Goal: Task Accomplishment & Management: Manage account settings

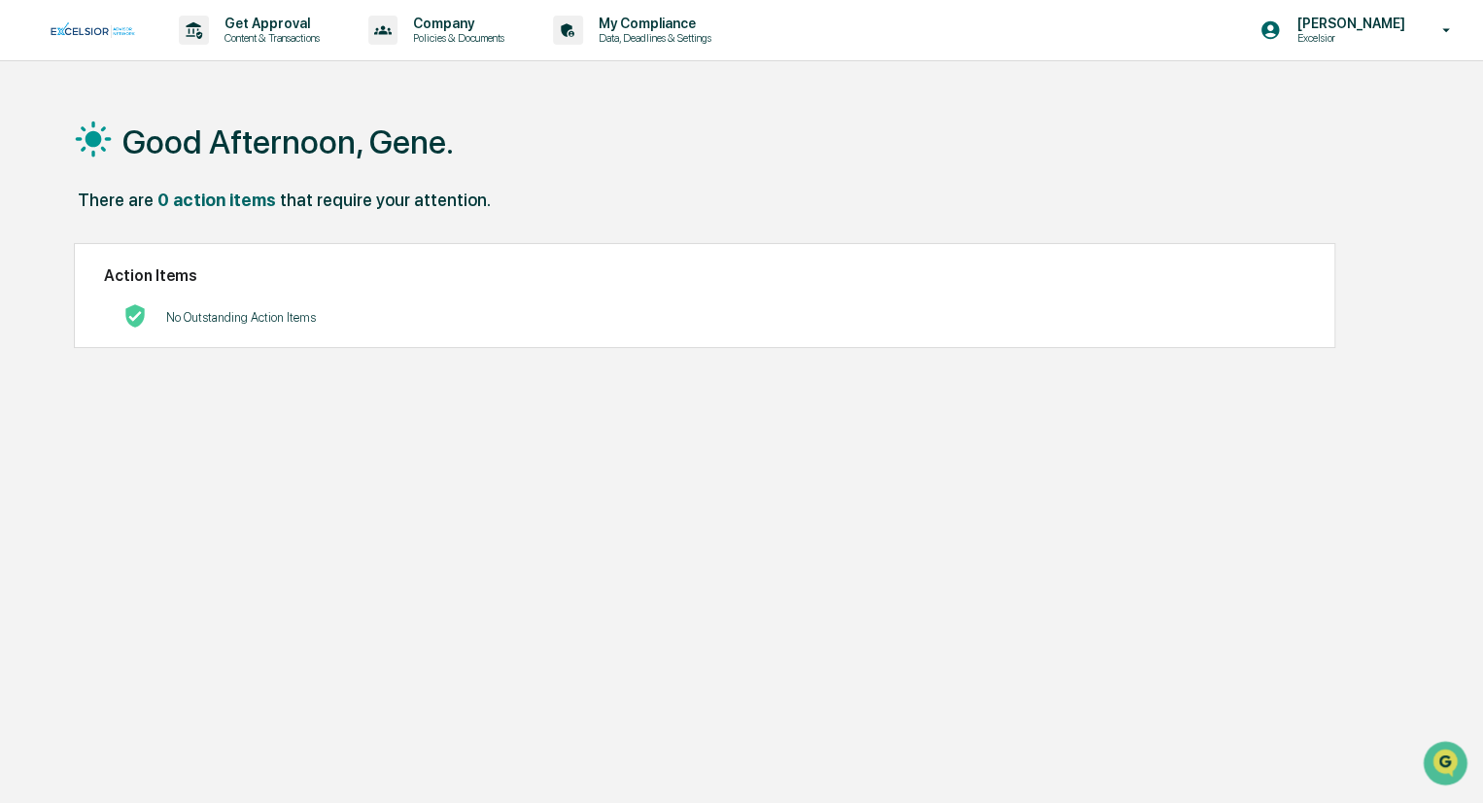
click at [1420, 29] on div "Gene Pucci Excelsior" at bounding box center [1361, 30] width 243 height 60
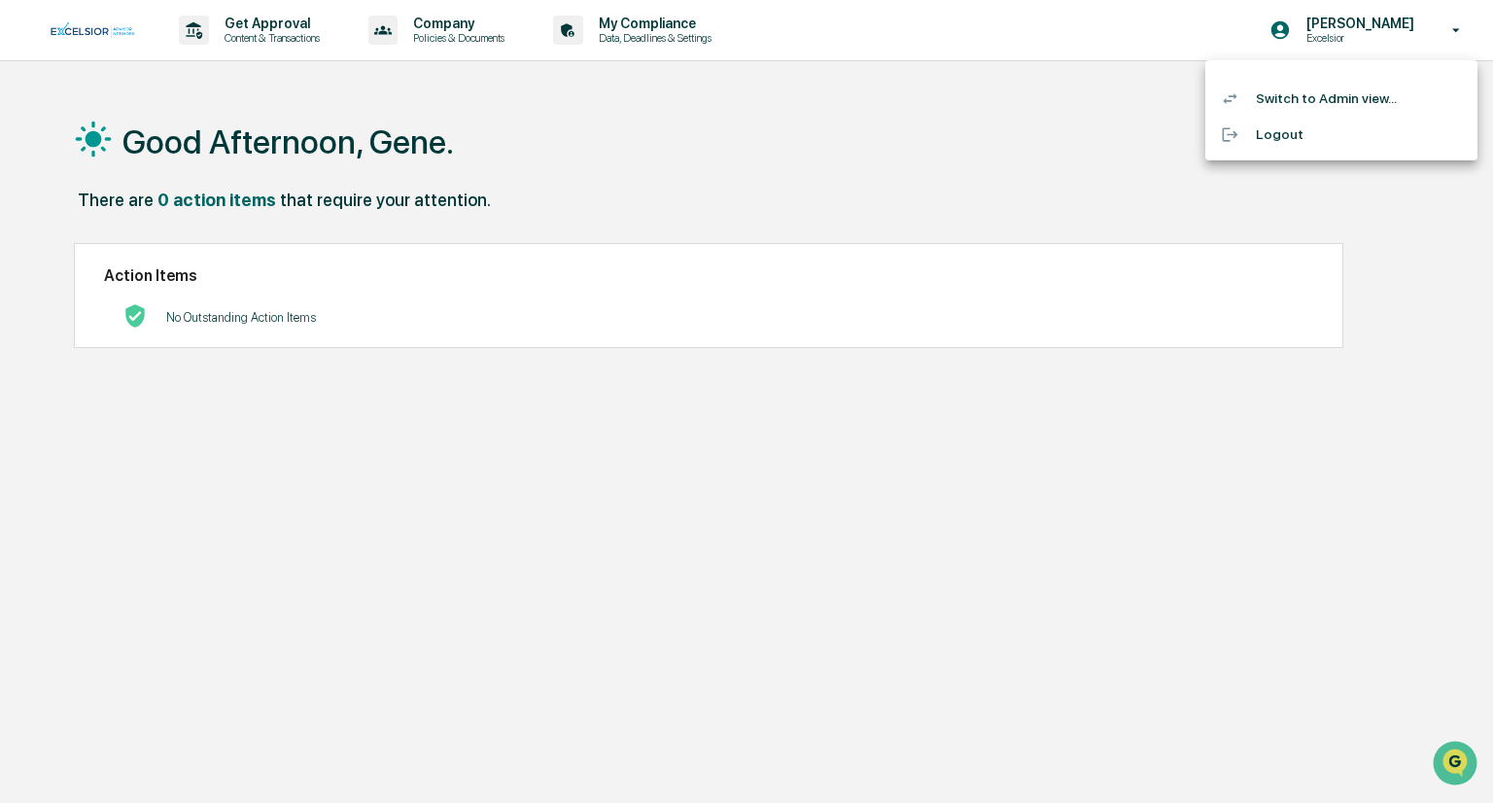
click at [1362, 90] on li "Switch to Admin view..." at bounding box center [1341, 99] width 272 height 36
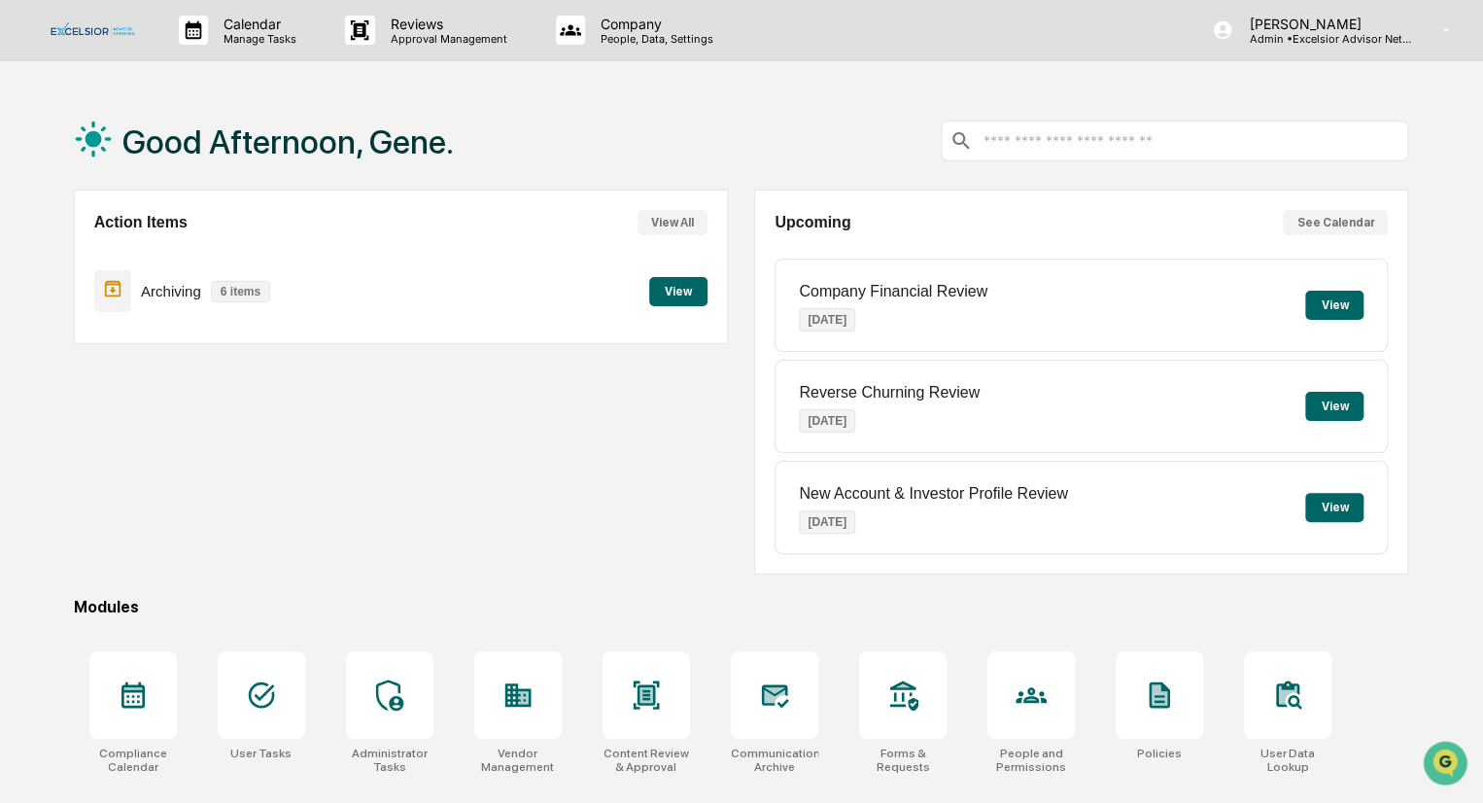
click at [689, 298] on button "View" at bounding box center [678, 291] width 58 height 29
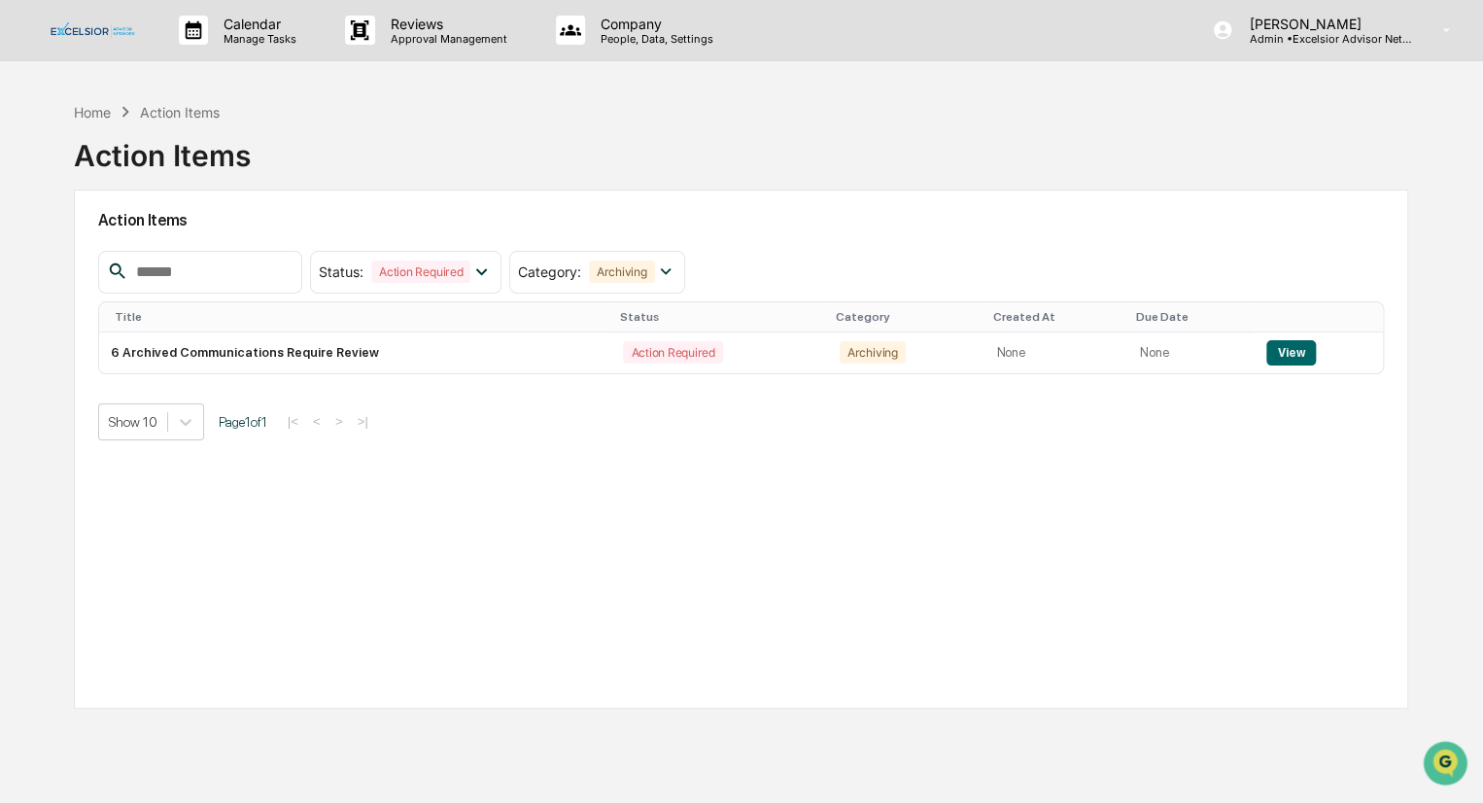
click at [1275, 356] on button "View" at bounding box center [1292, 352] width 50 height 25
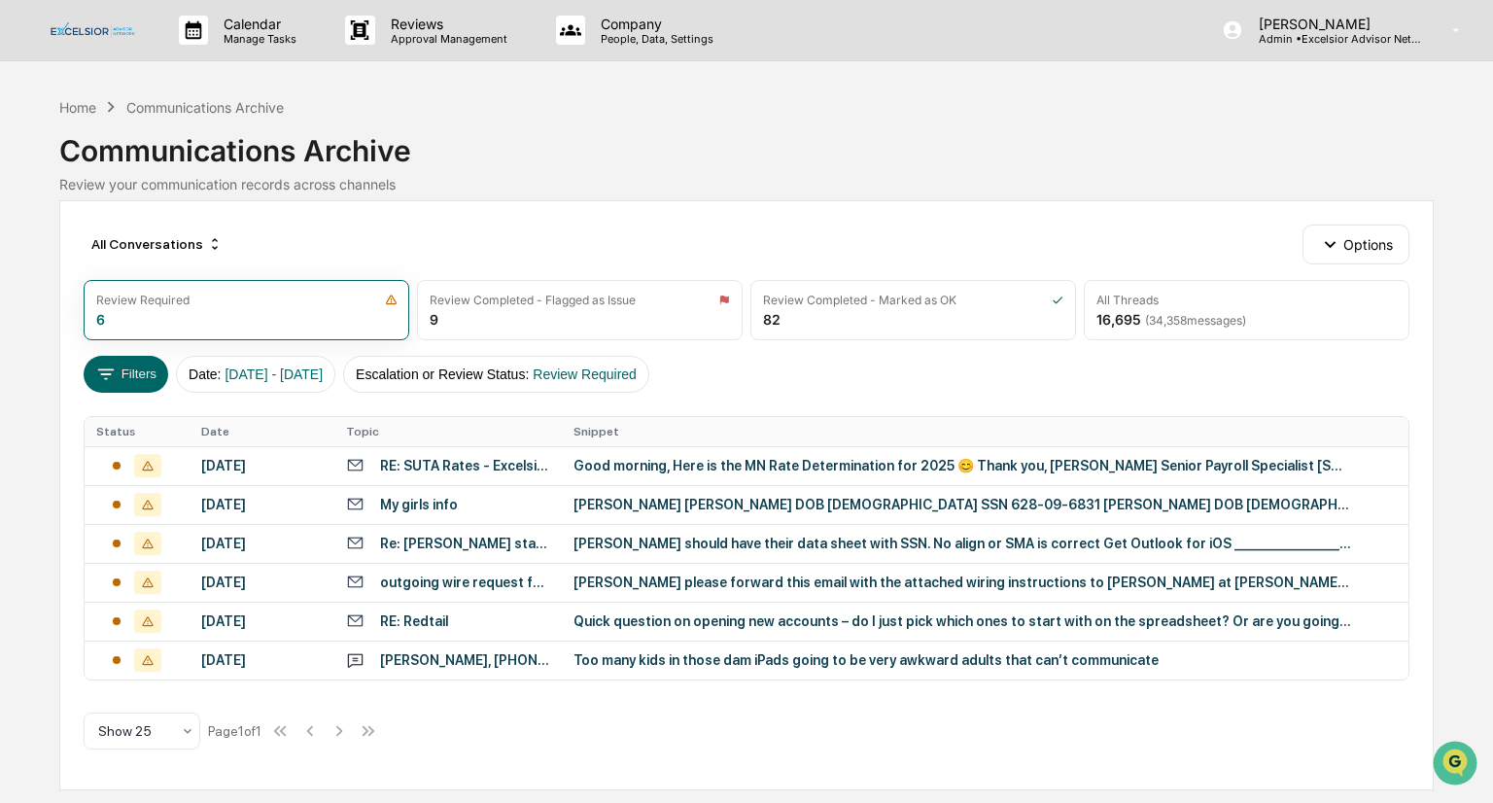
click at [74, 104] on div "Home" at bounding box center [77, 107] width 37 height 17
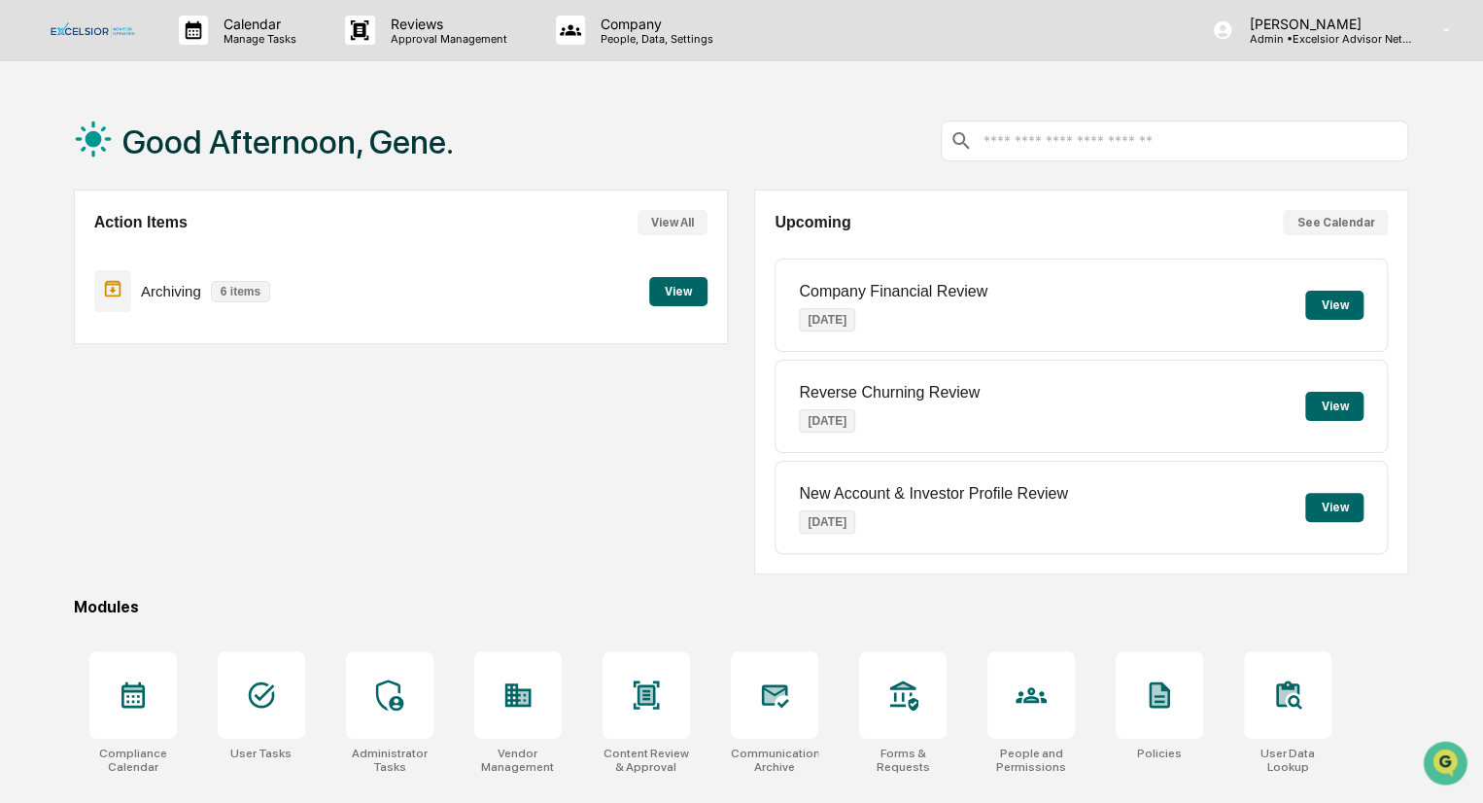
scroll to position [97, 0]
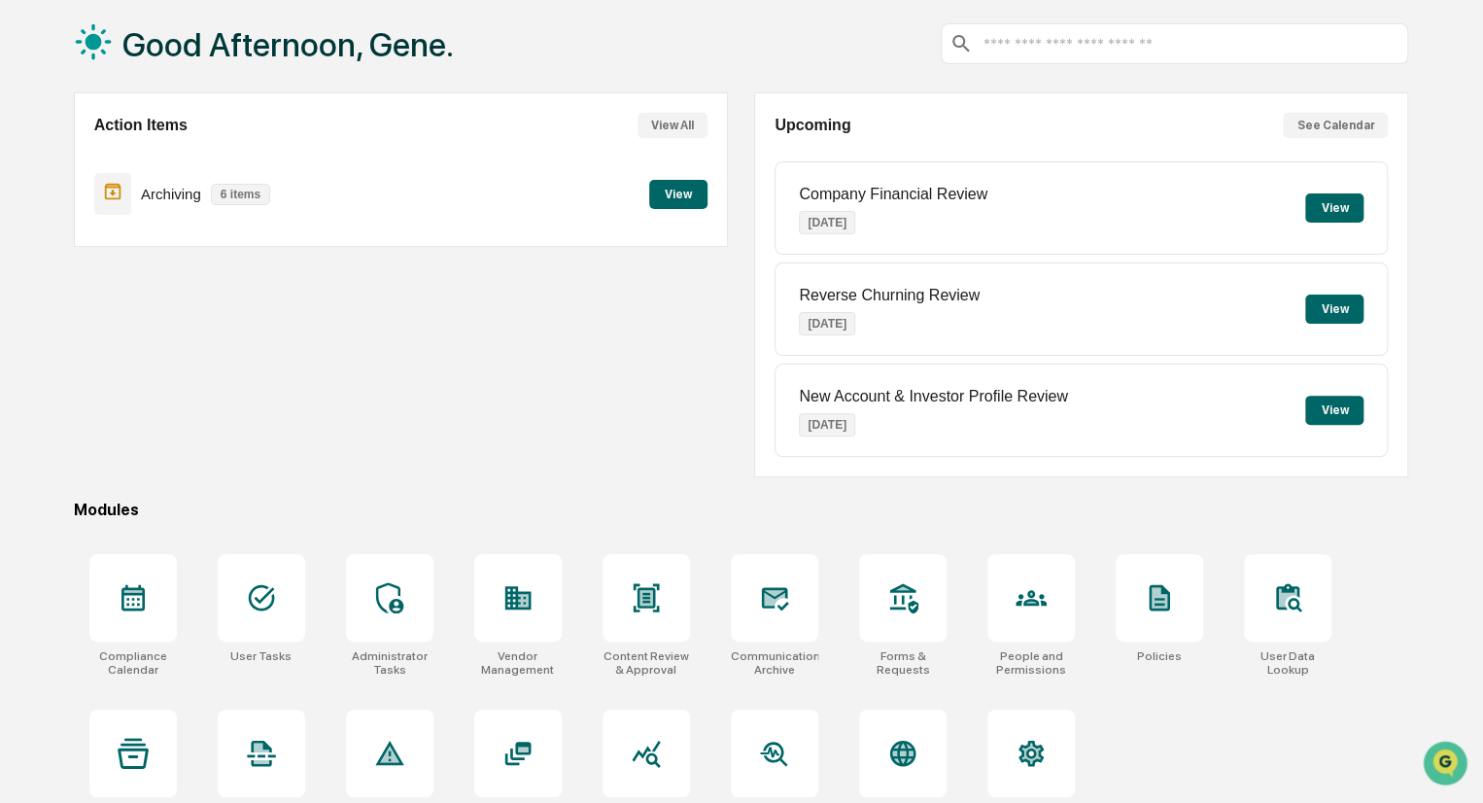
click at [393, 602] on icon at bounding box center [389, 597] width 27 height 31
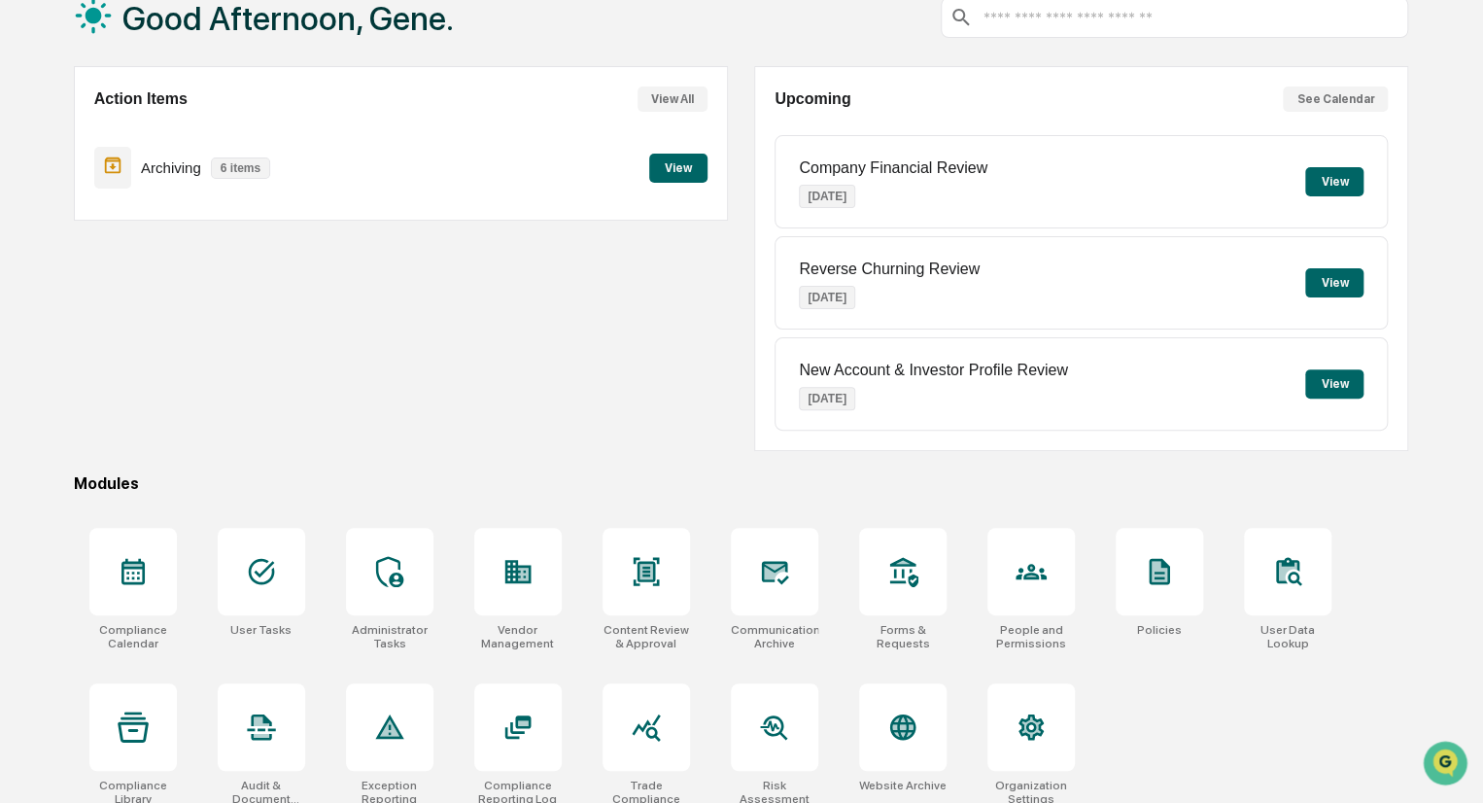
scroll to position [137, 0]
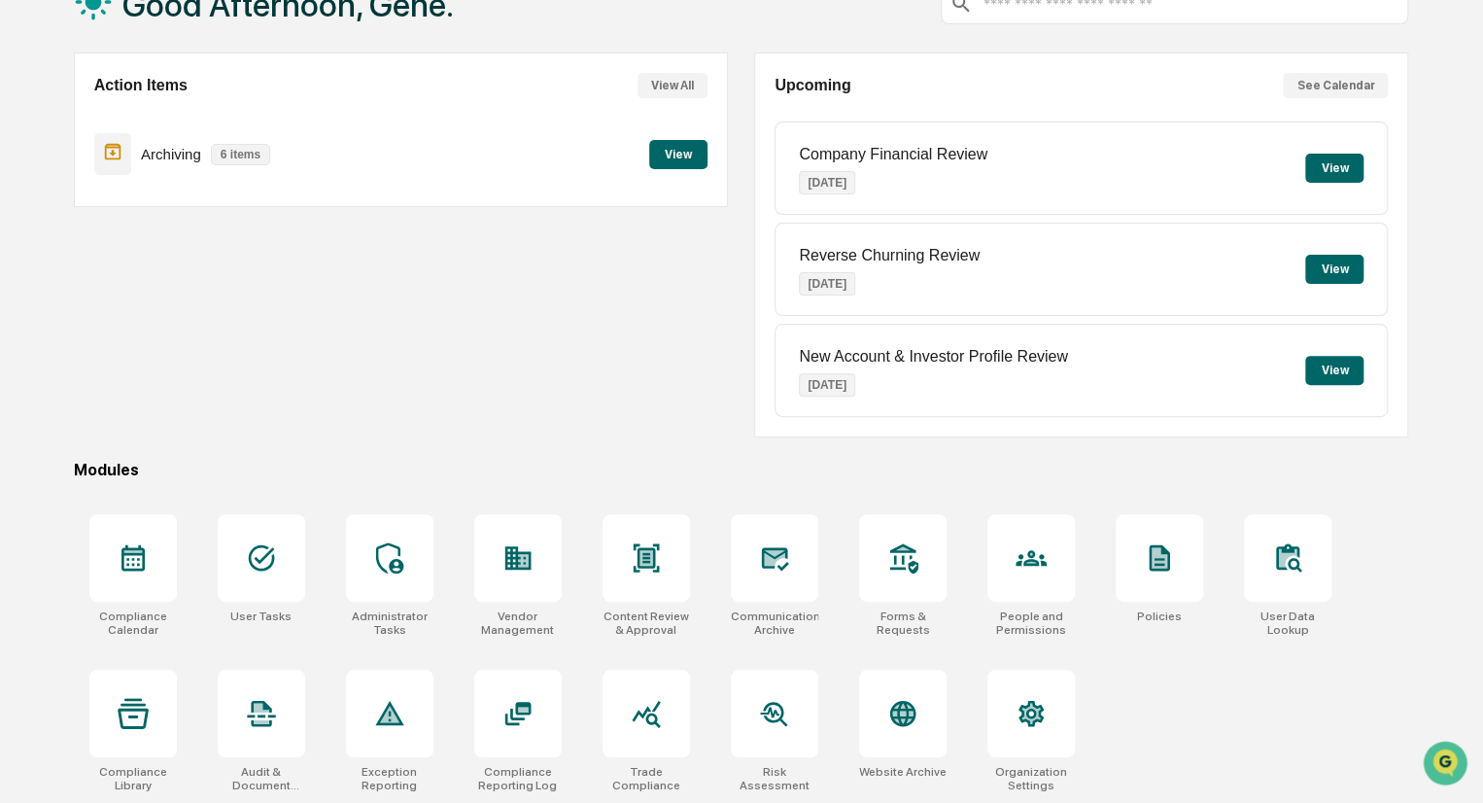
click at [665, 575] on div at bounding box center [646, 557] width 87 height 87
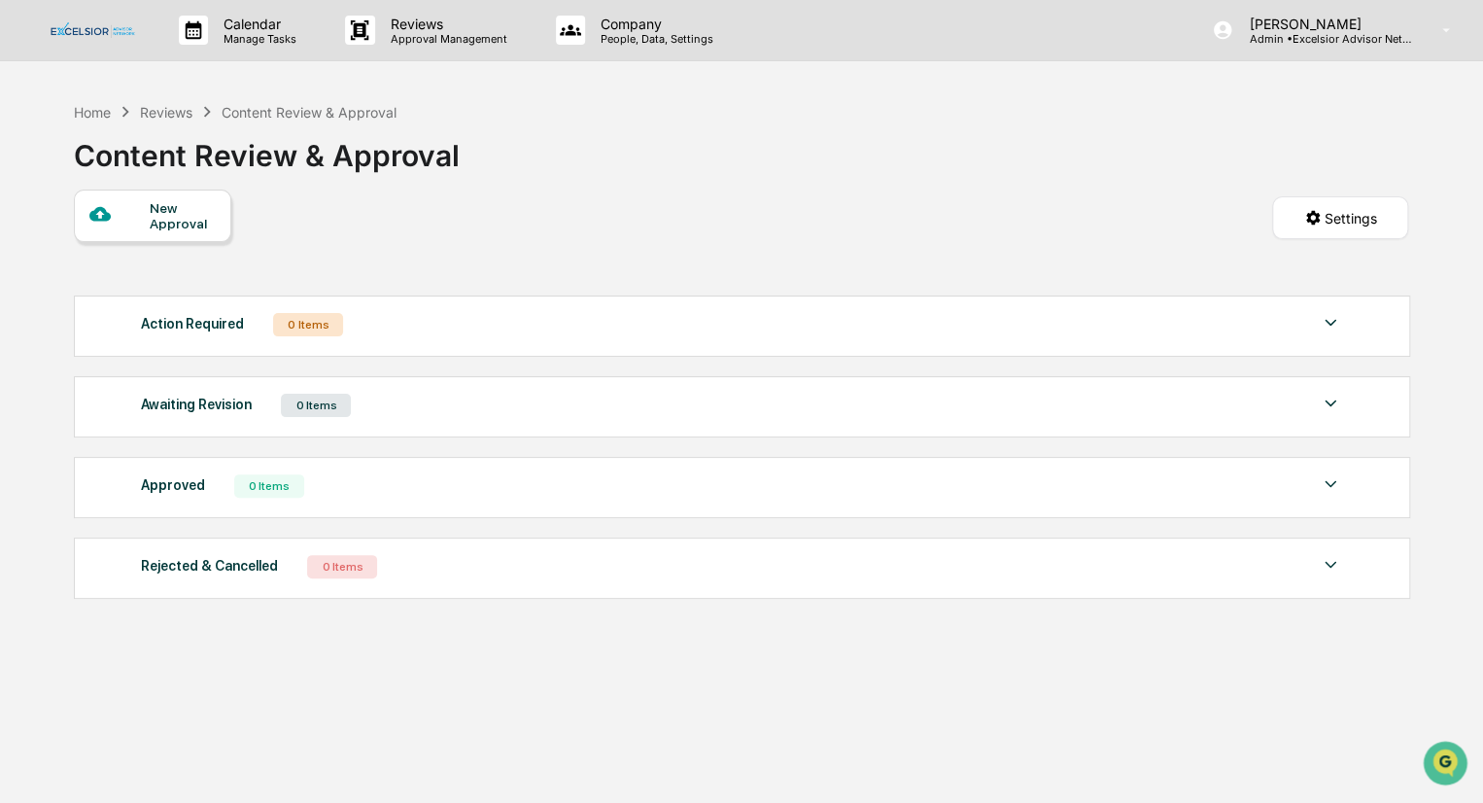
click at [102, 111] on div "Home" at bounding box center [92, 112] width 37 height 17
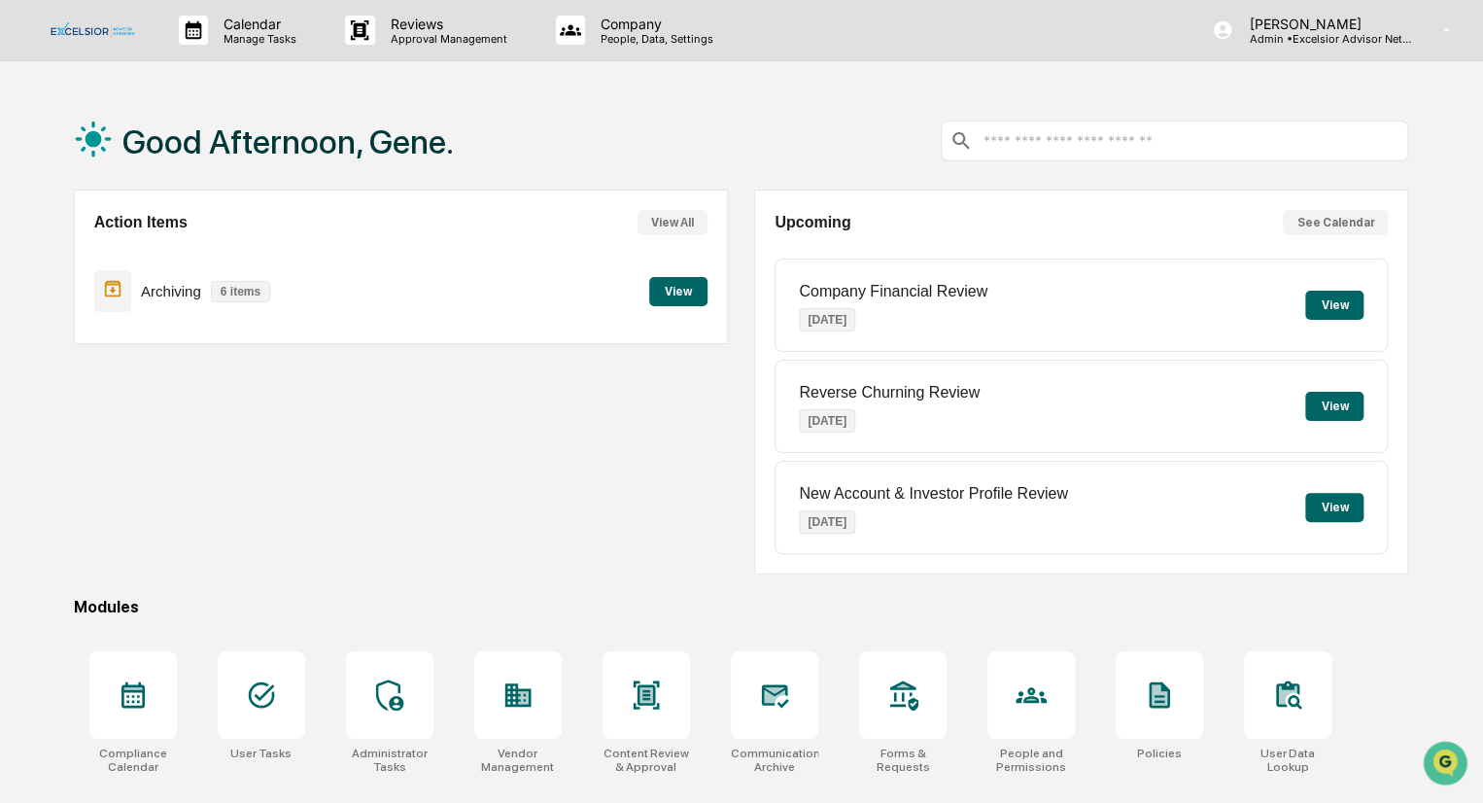
click at [462, 31] on p "Reviews" at bounding box center [446, 24] width 142 height 17
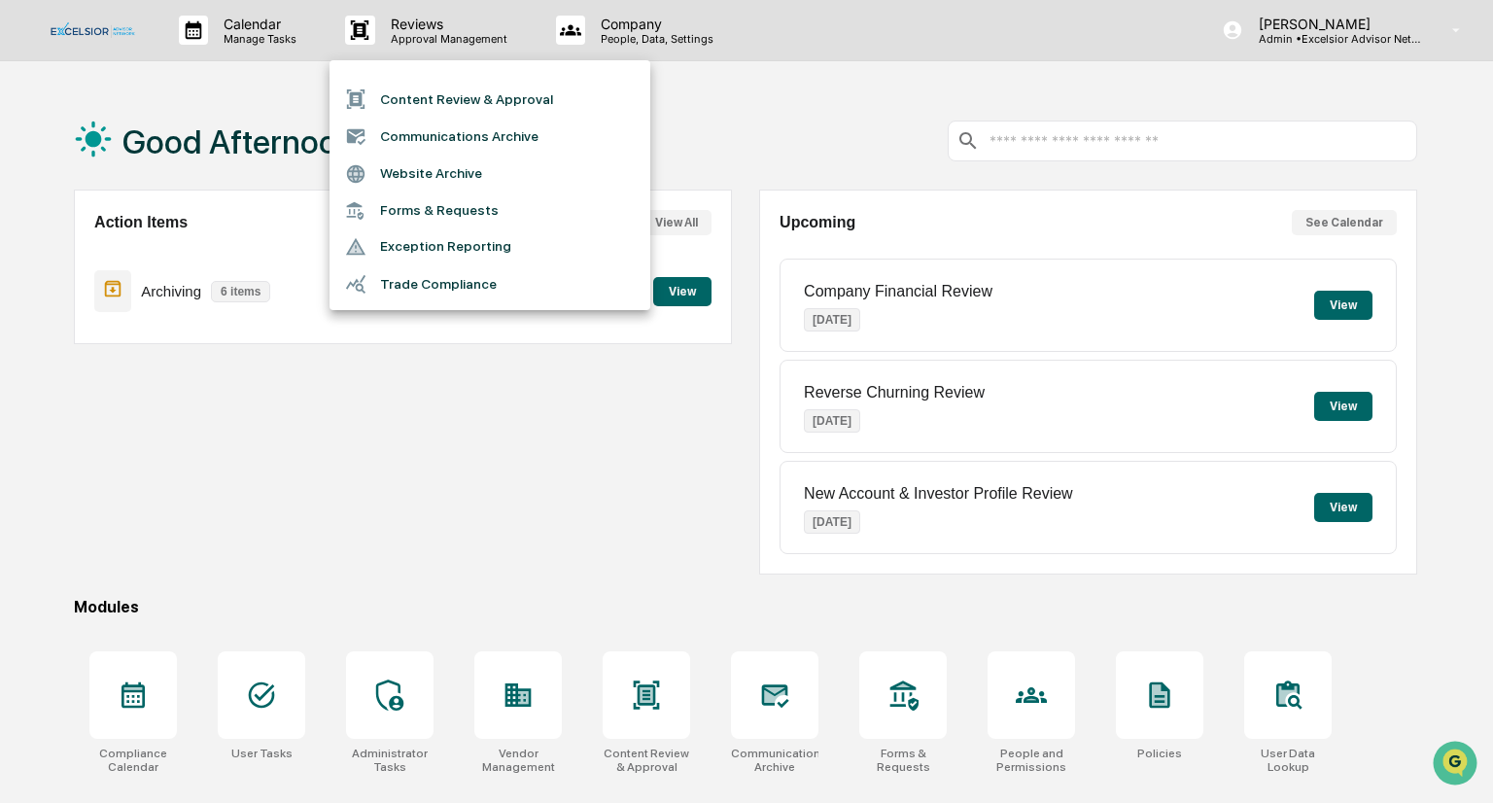
click at [459, 96] on li "Content Review & Approval" at bounding box center [490, 99] width 321 height 37
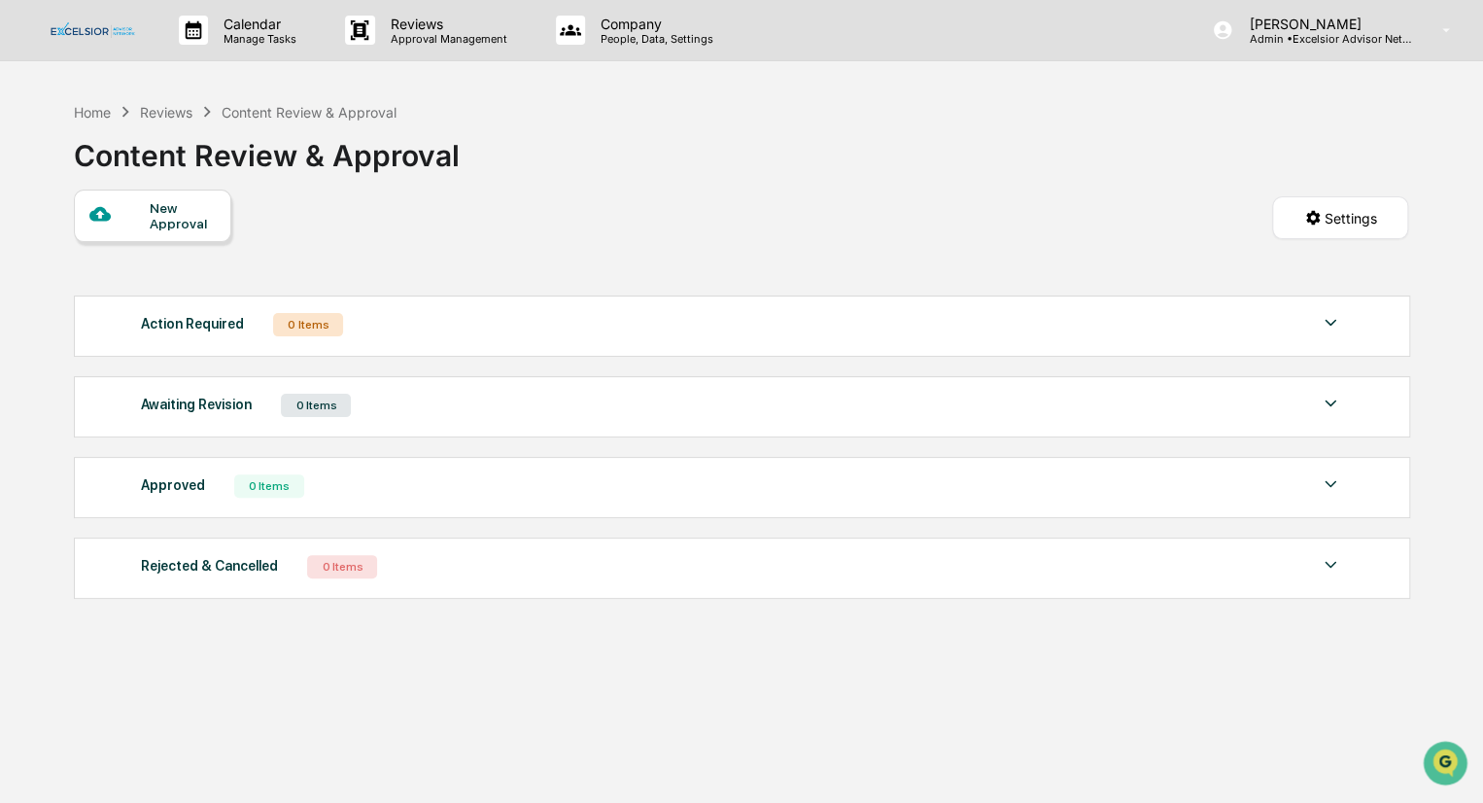
click at [104, 106] on div "Home" at bounding box center [92, 112] width 37 height 17
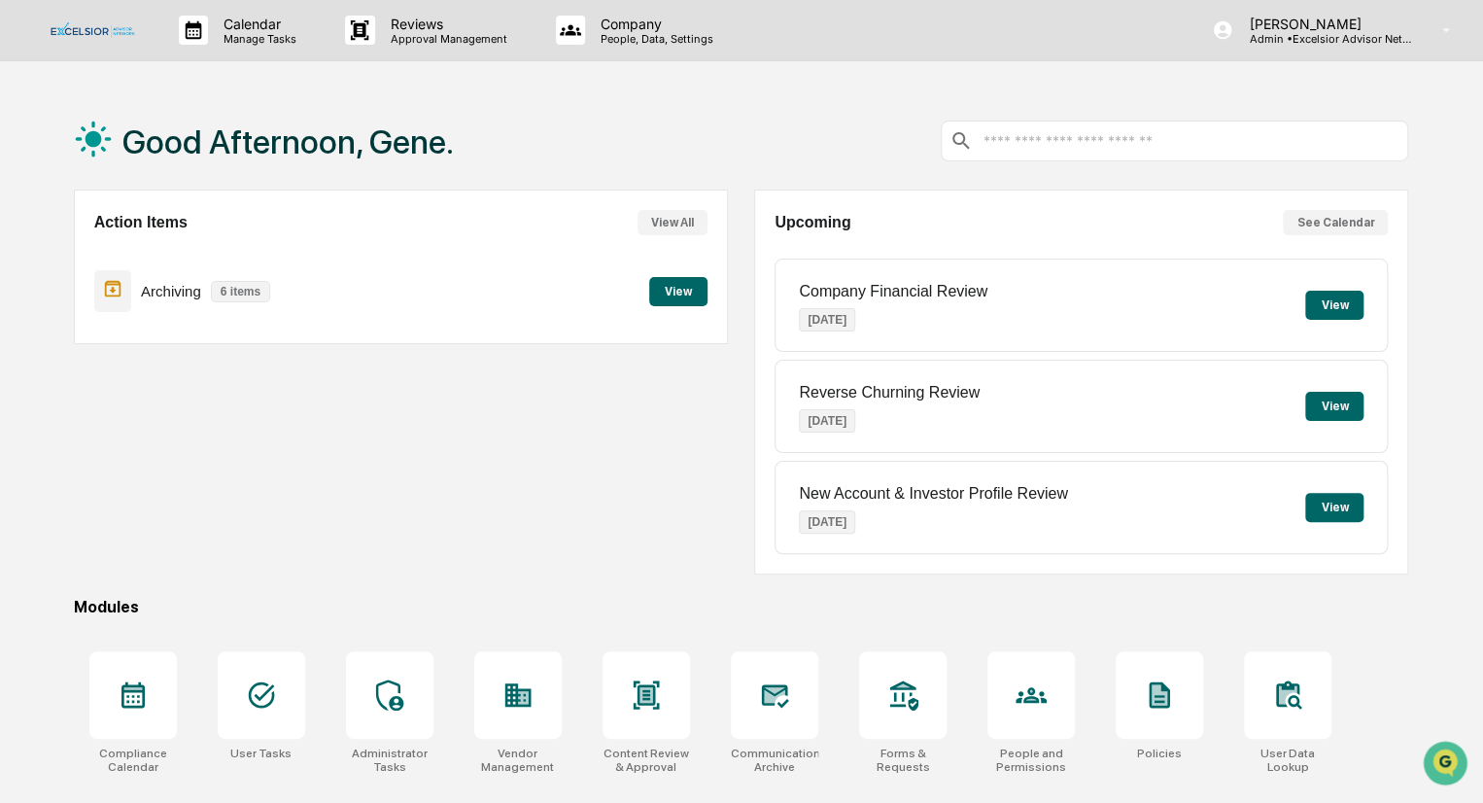
click at [677, 293] on button "View" at bounding box center [678, 291] width 58 height 29
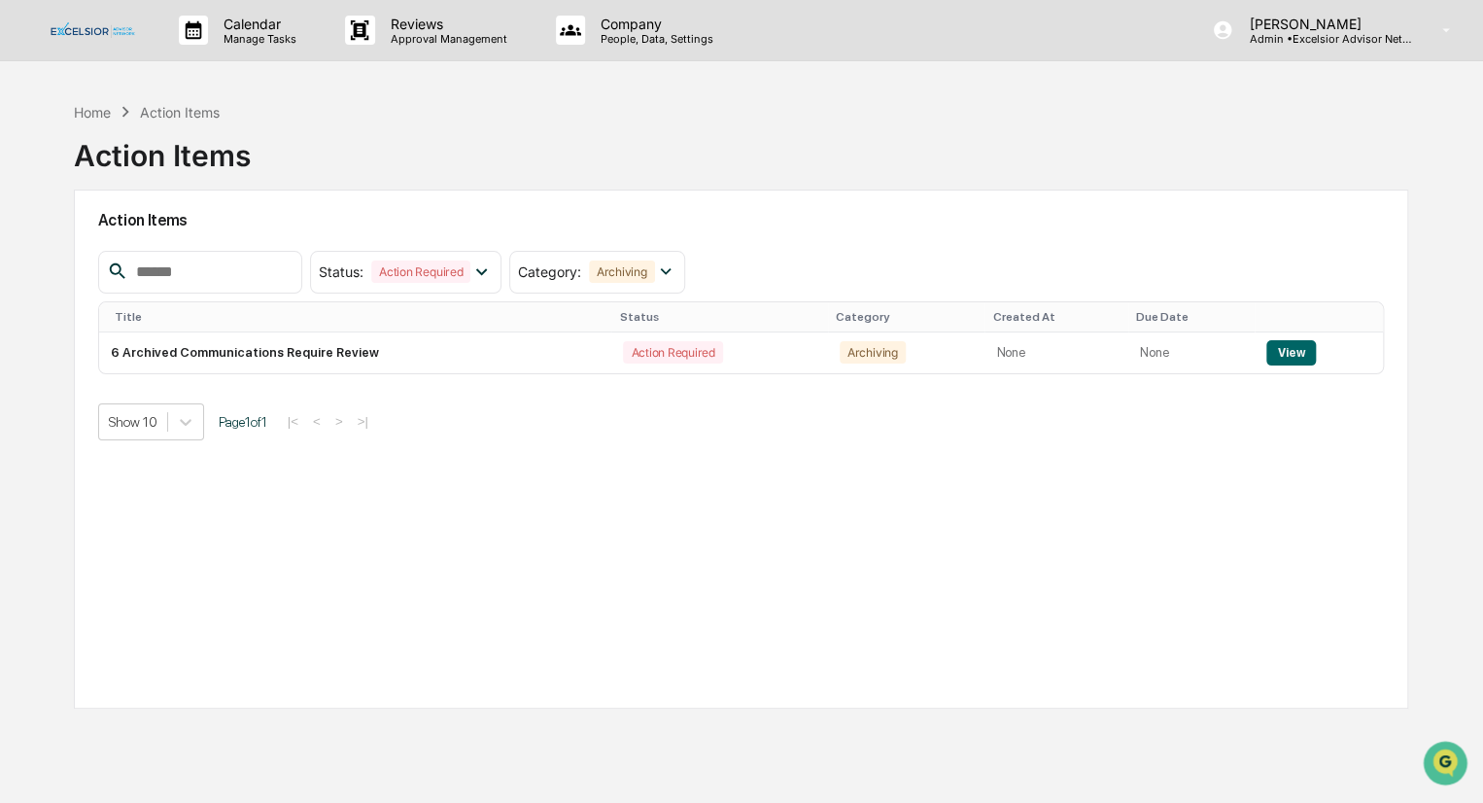
click at [1275, 347] on button "View" at bounding box center [1292, 352] width 50 height 25
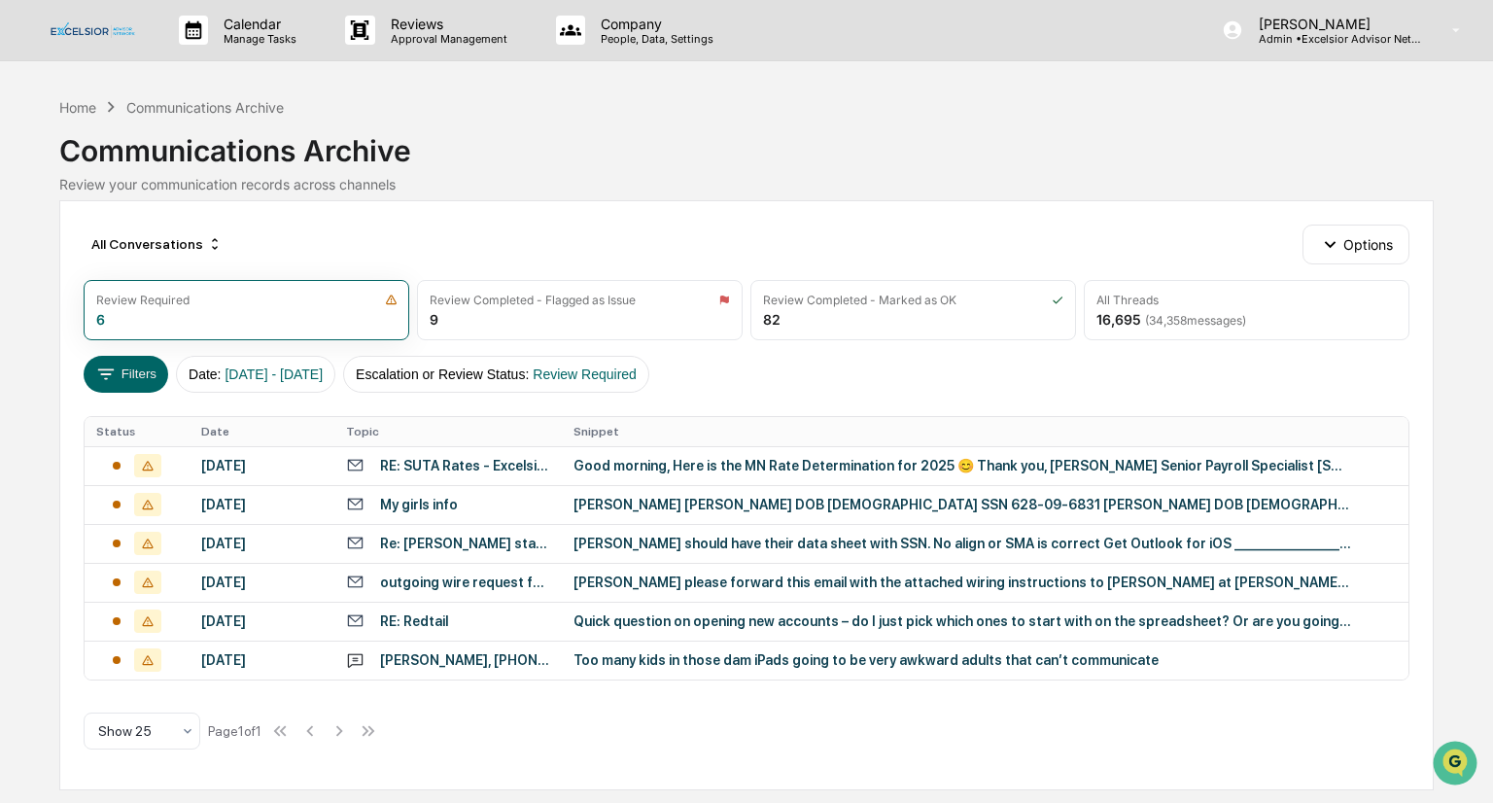
click at [787, 662] on div "Too many kids in those dam iPads going to be very awkward adults that can’t com…" at bounding box center [963, 660] width 778 height 16
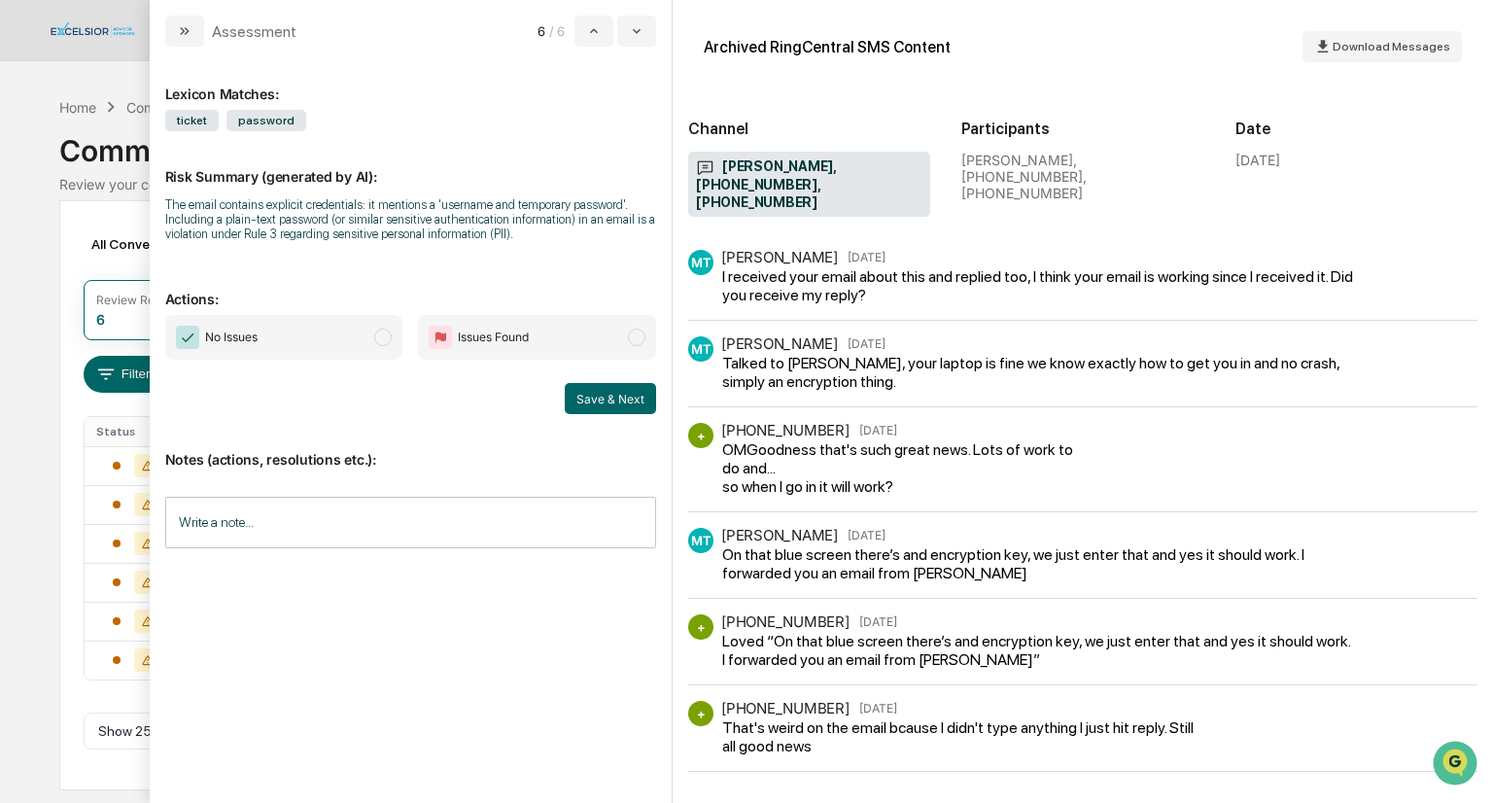
click at [591, 27] on icon "modal" at bounding box center [594, 31] width 16 height 16
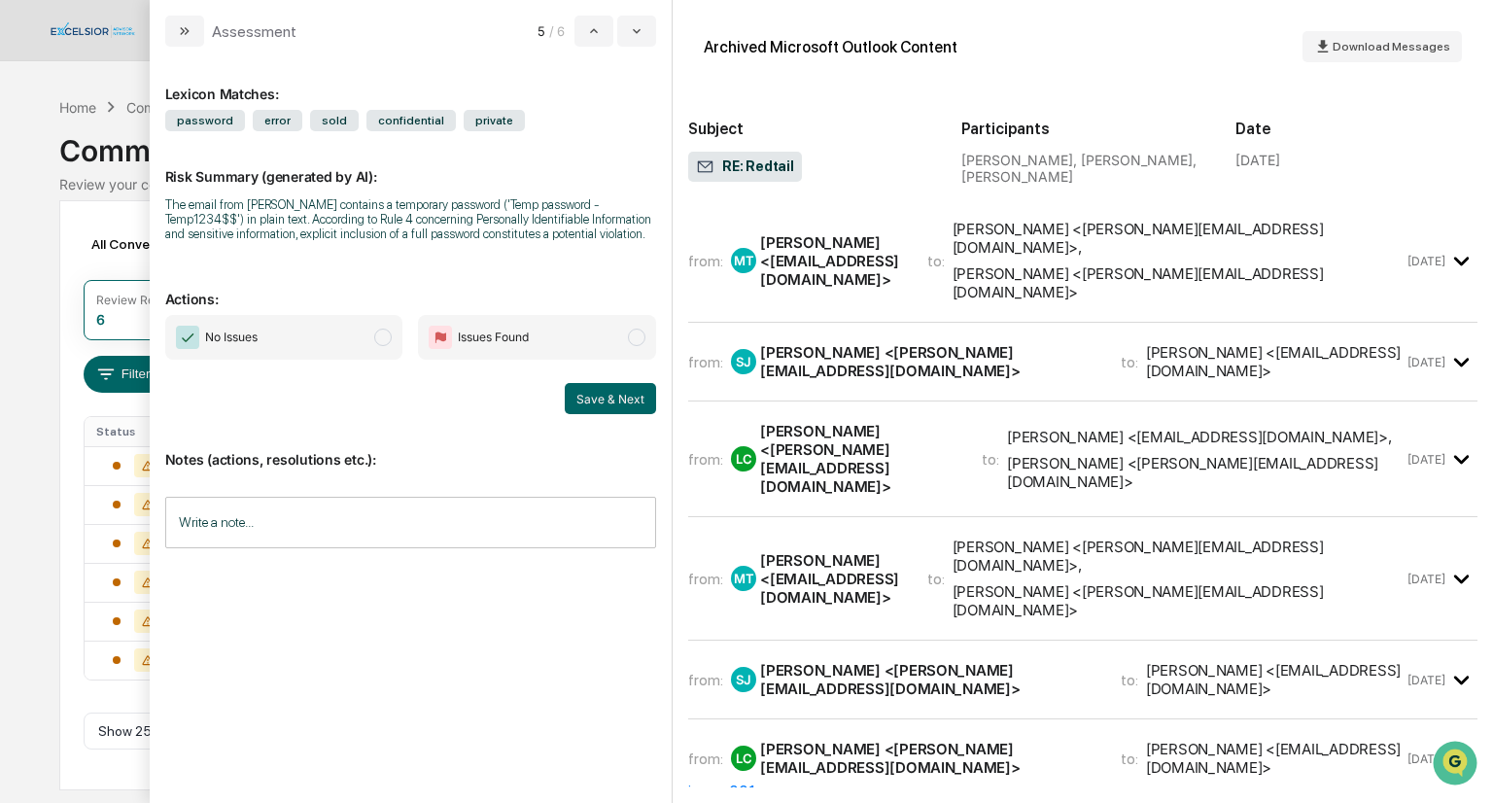
click at [591, 26] on icon "modal" at bounding box center [594, 31] width 16 height 16
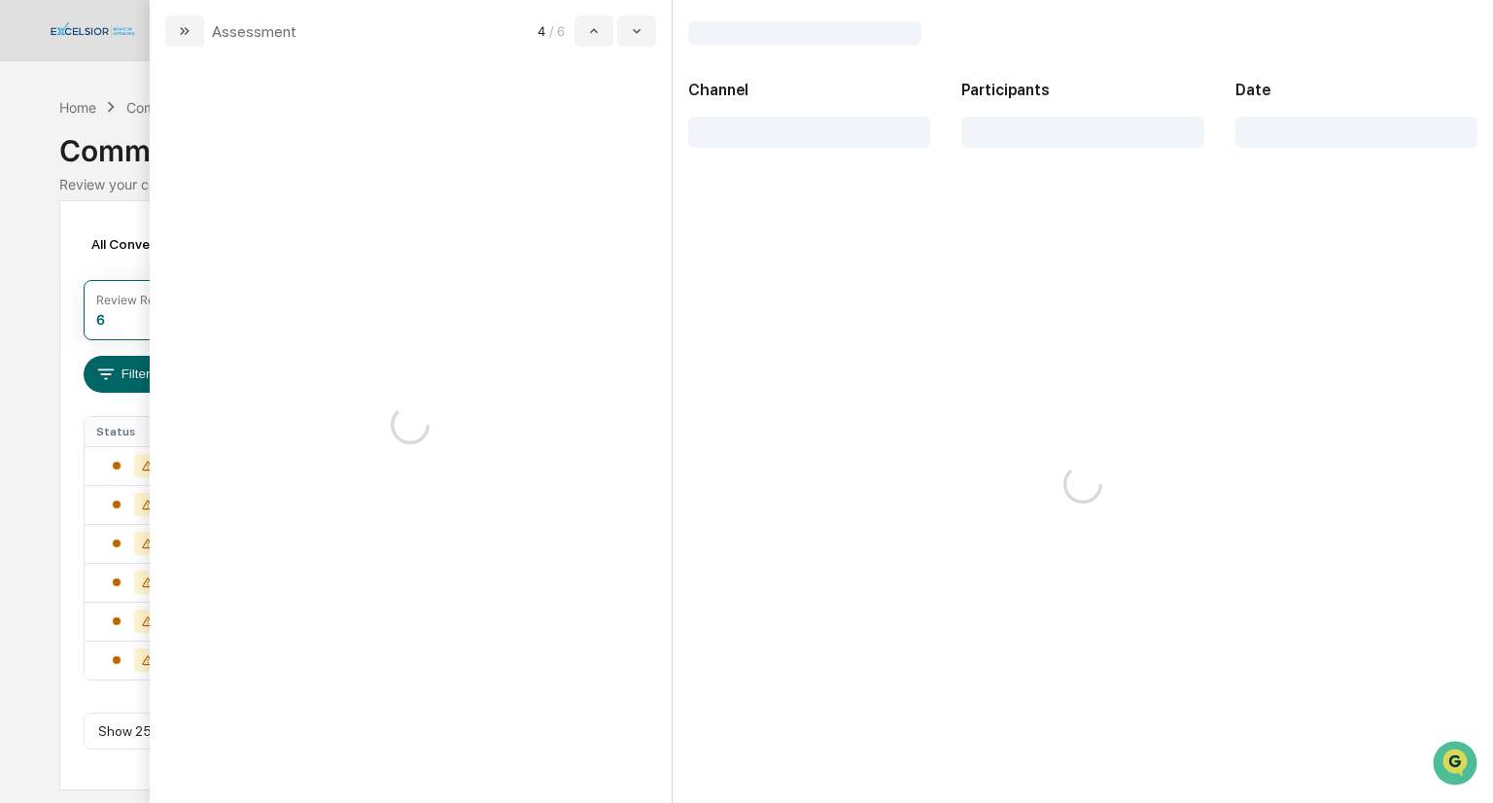
click at [591, 26] on icon "modal" at bounding box center [594, 31] width 16 height 16
click at [592, 26] on icon "modal" at bounding box center [594, 31] width 16 height 16
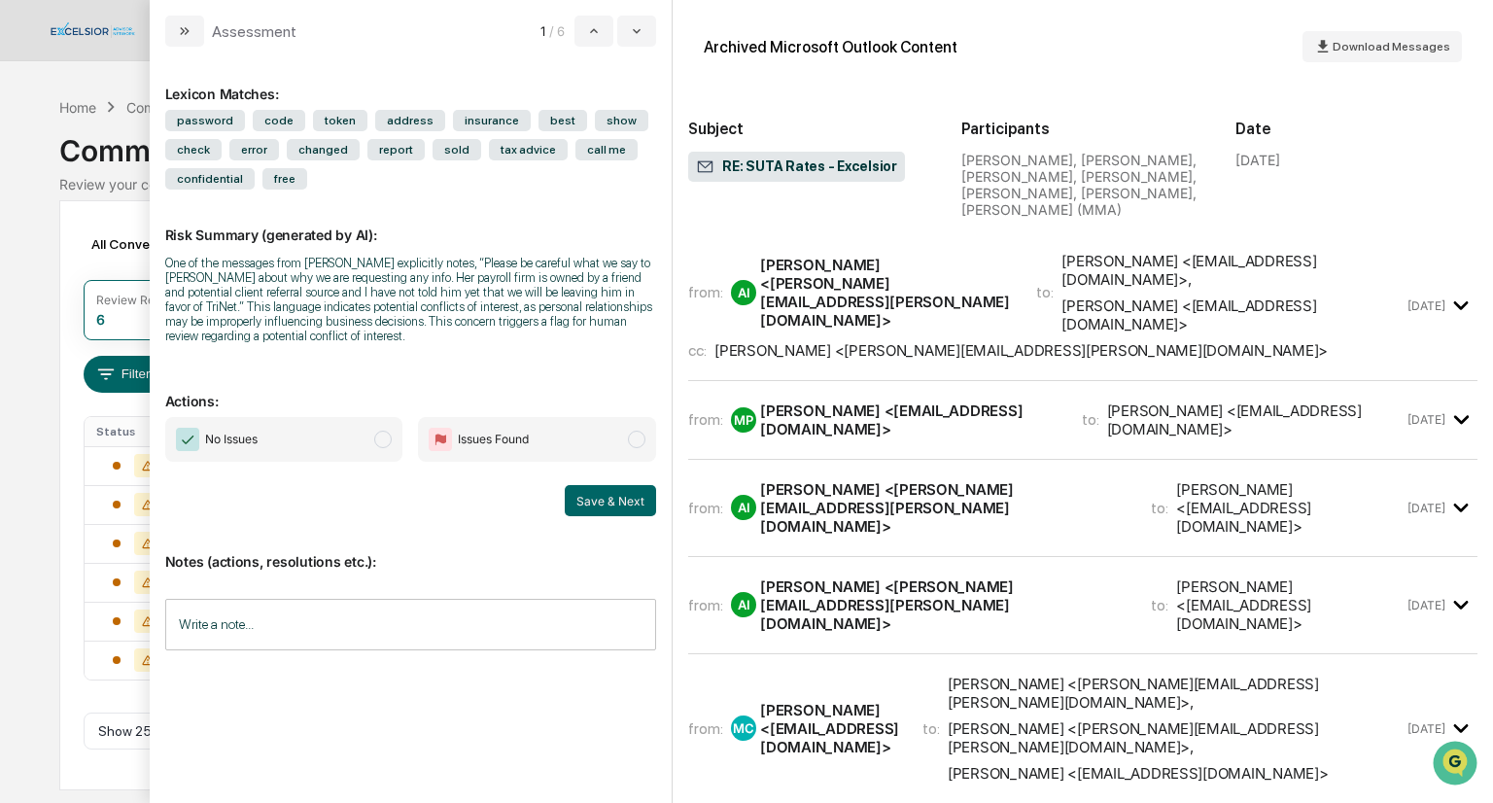
click at [80, 221] on div "All Conversations Options Review Required 6 Review Completed - Flagged as Issue…" at bounding box center [746, 495] width 1374 height 590
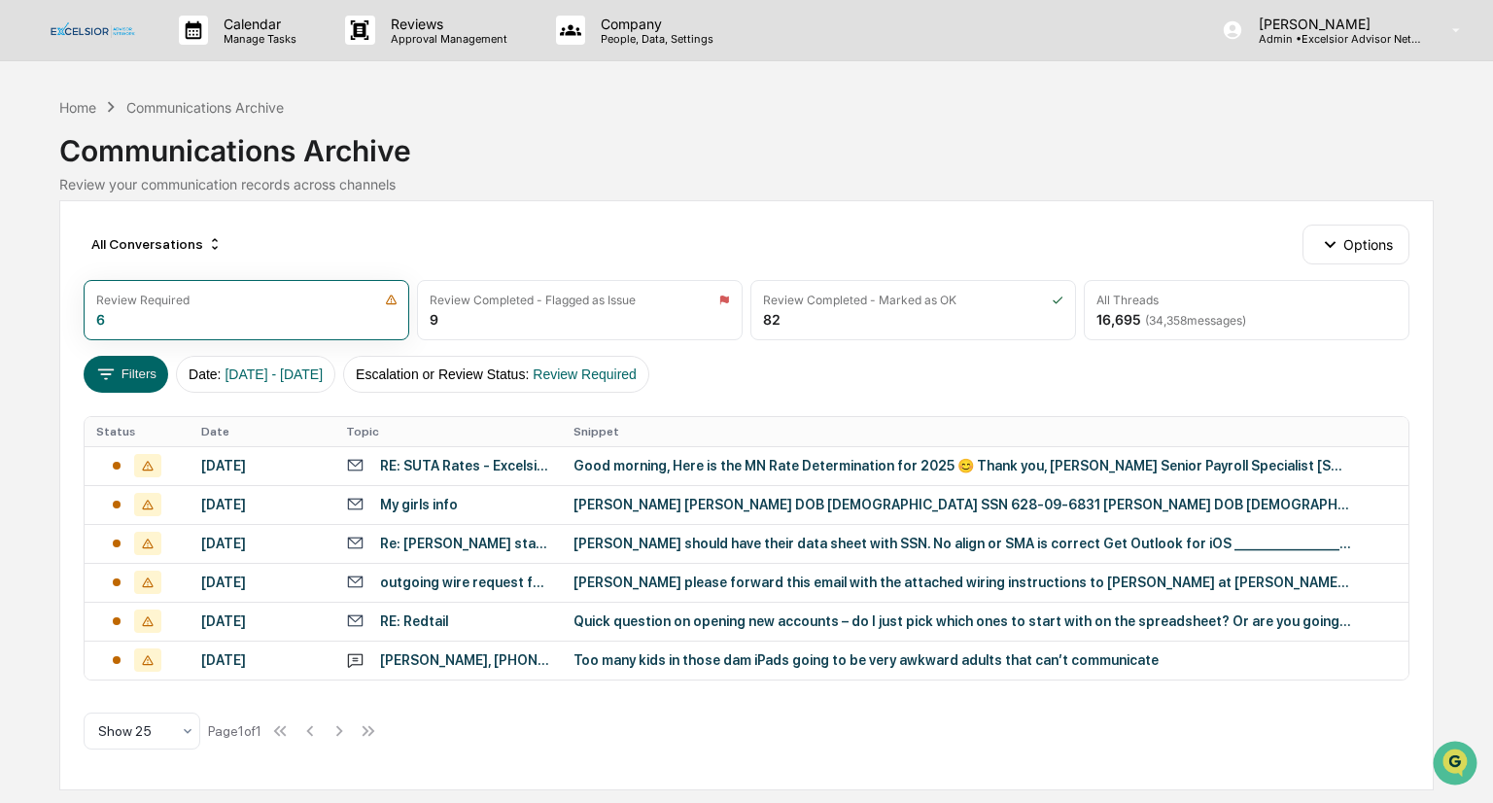
click at [703, 620] on div "Quick question on opening new accounts – do I just pick which ones to start wit…" at bounding box center [963, 621] width 778 height 16
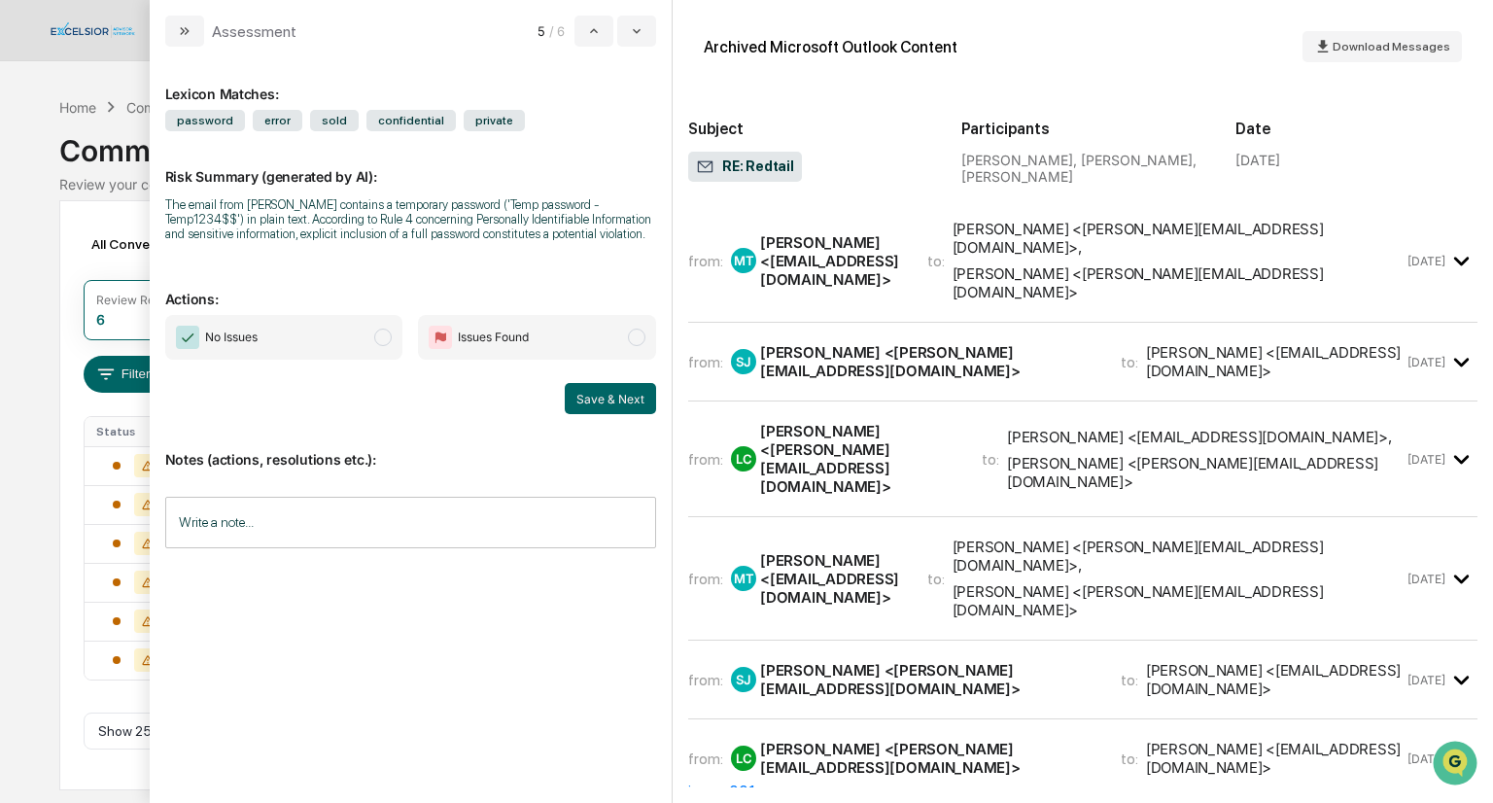
click at [56, 219] on div "Calendar Manage Tasks Reviews Approval Management Company People, Data, Setting…" at bounding box center [746, 401] width 1493 height 803
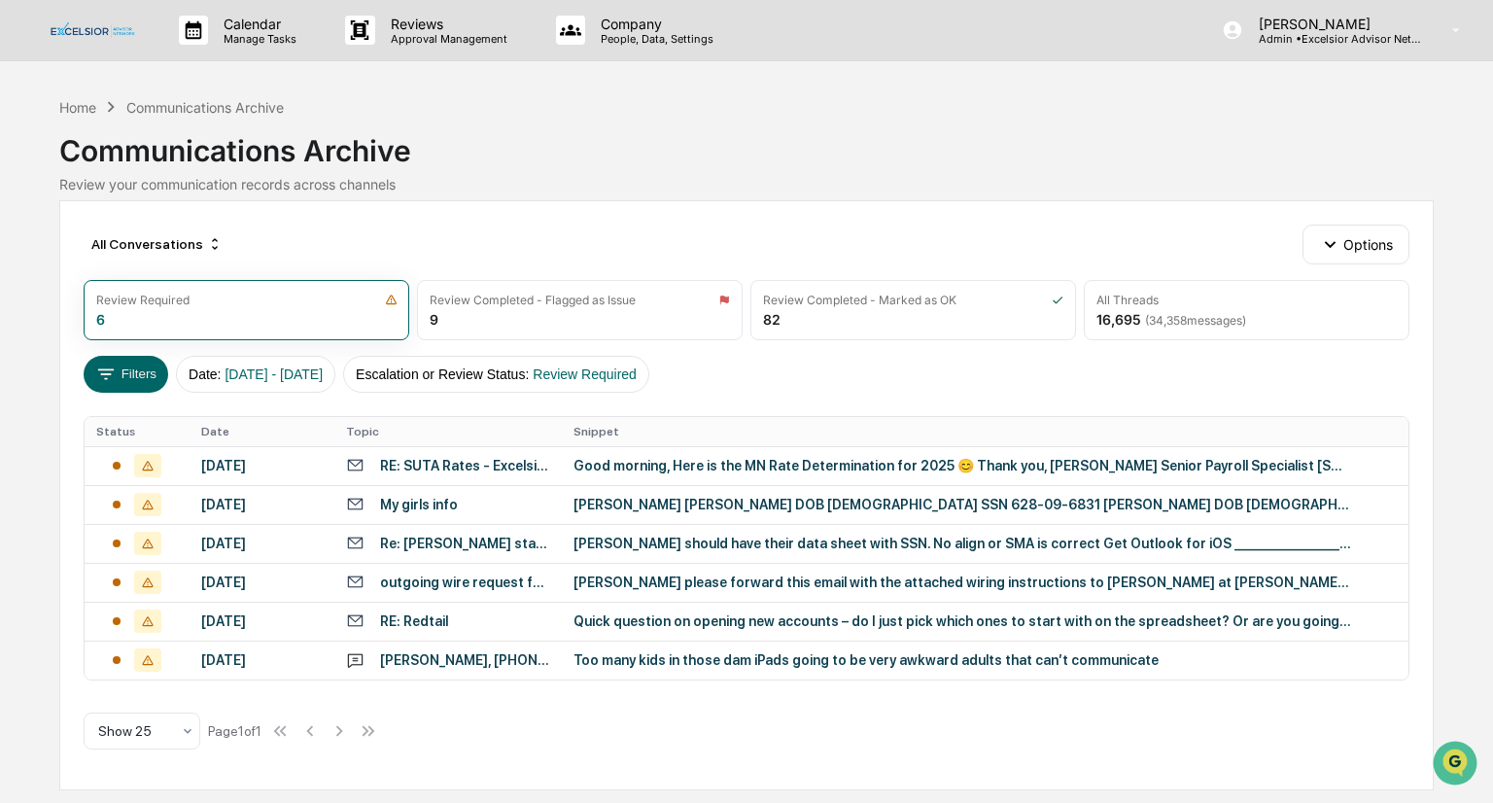
click at [466, 578] on div "outgoing wire request for [PERSON_NAME]/ [PERSON_NAME] gift" at bounding box center [465, 583] width 170 height 16
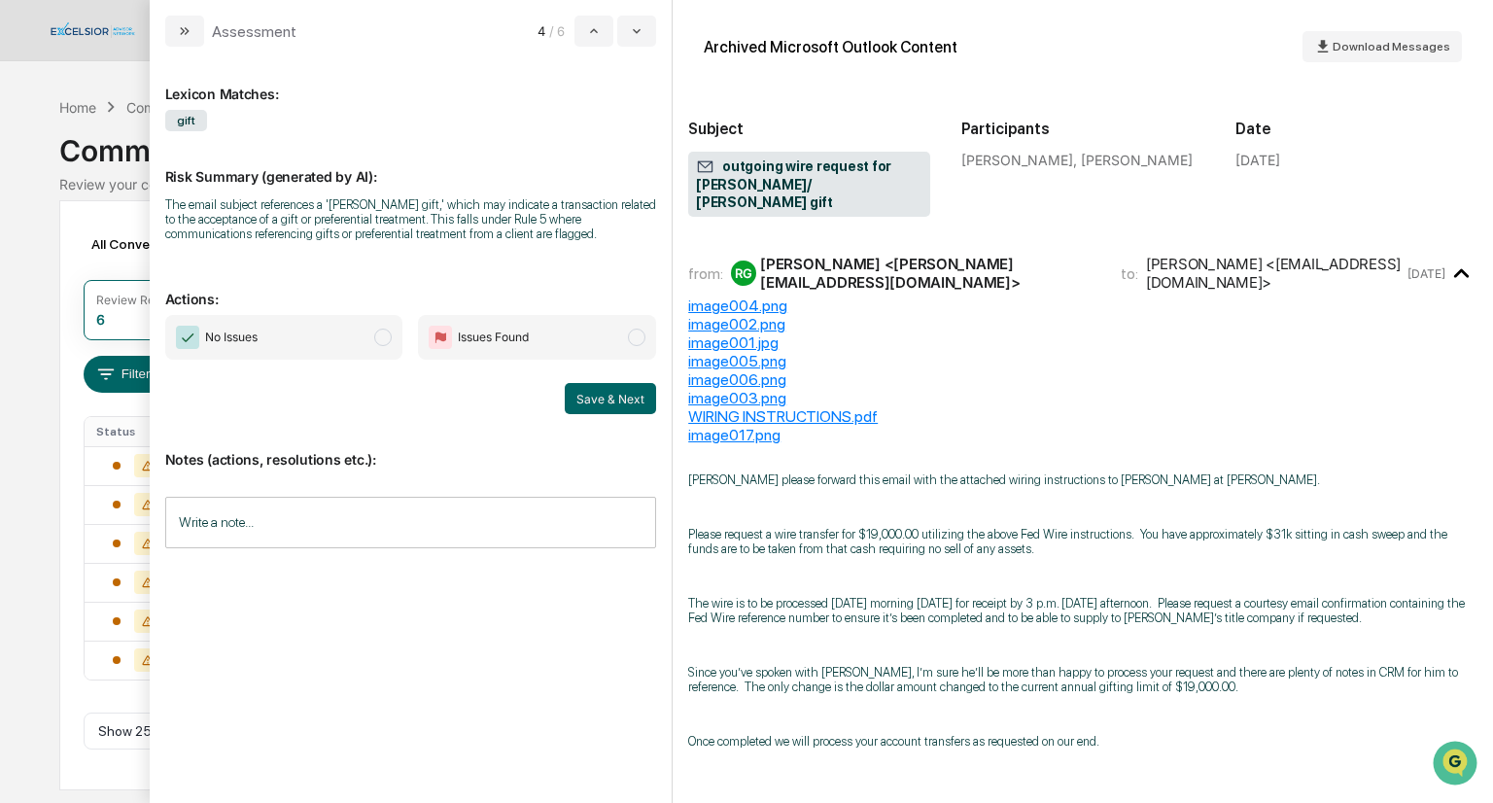
click at [45, 287] on div "Calendar Manage Tasks Reviews Approval Management Company People, Data, Setting…" at bounding box center [746, 401] width 1493 height 803
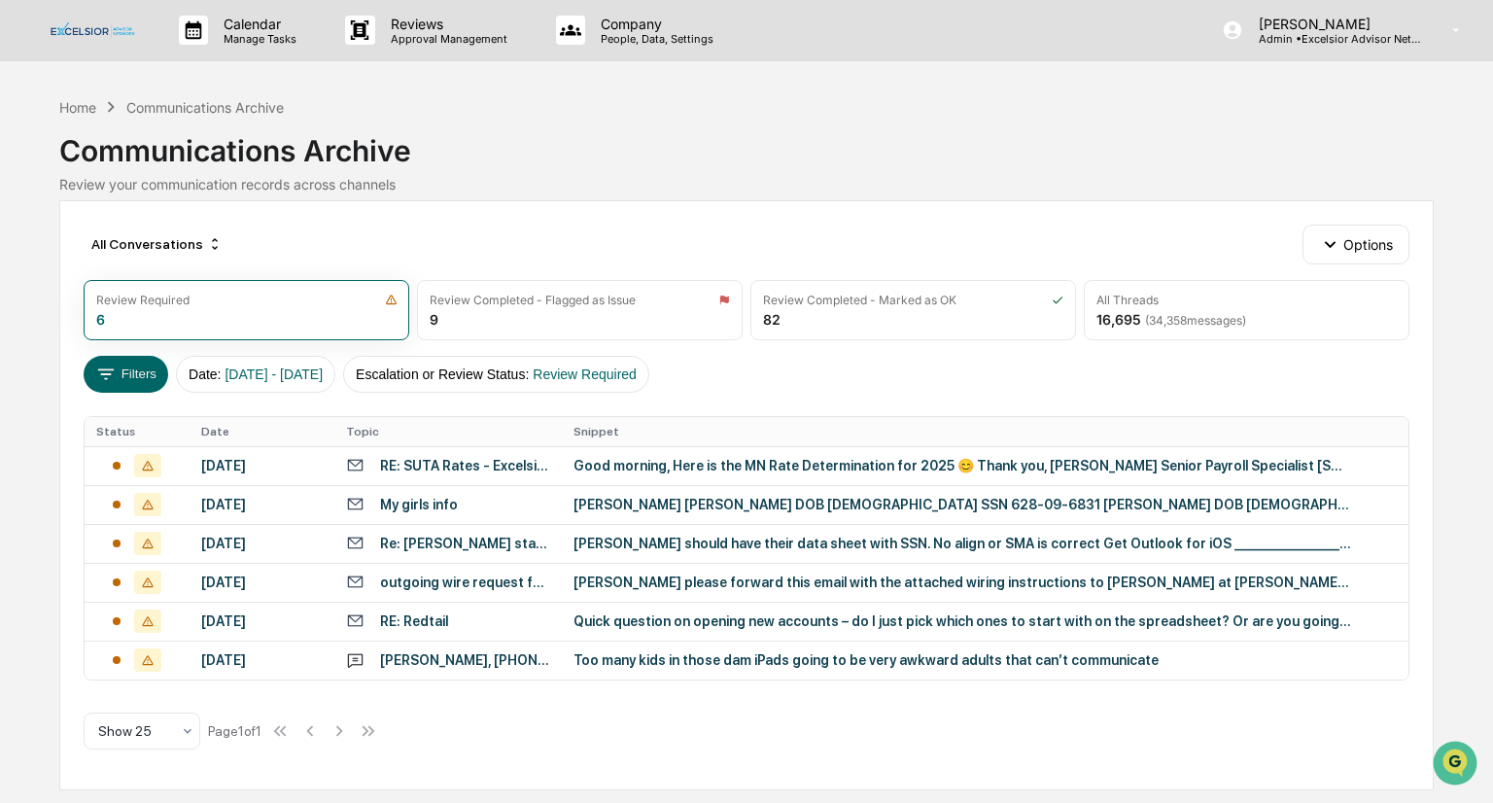
click at [453, 538] on div "Re: [PERSON_NAME] statement from [PERSON_NAME]" at bounding box center [465, 544] width 170 height 16
click at [60, 304] on div "All Conversations Options Review Required 6 Review Completed - Flagged as Issue…" at bounding box center [746, 495] width 1374 height 590
click at [482, 502] on div "My girls info" at bounding box center [448, 504] width 204 height 18
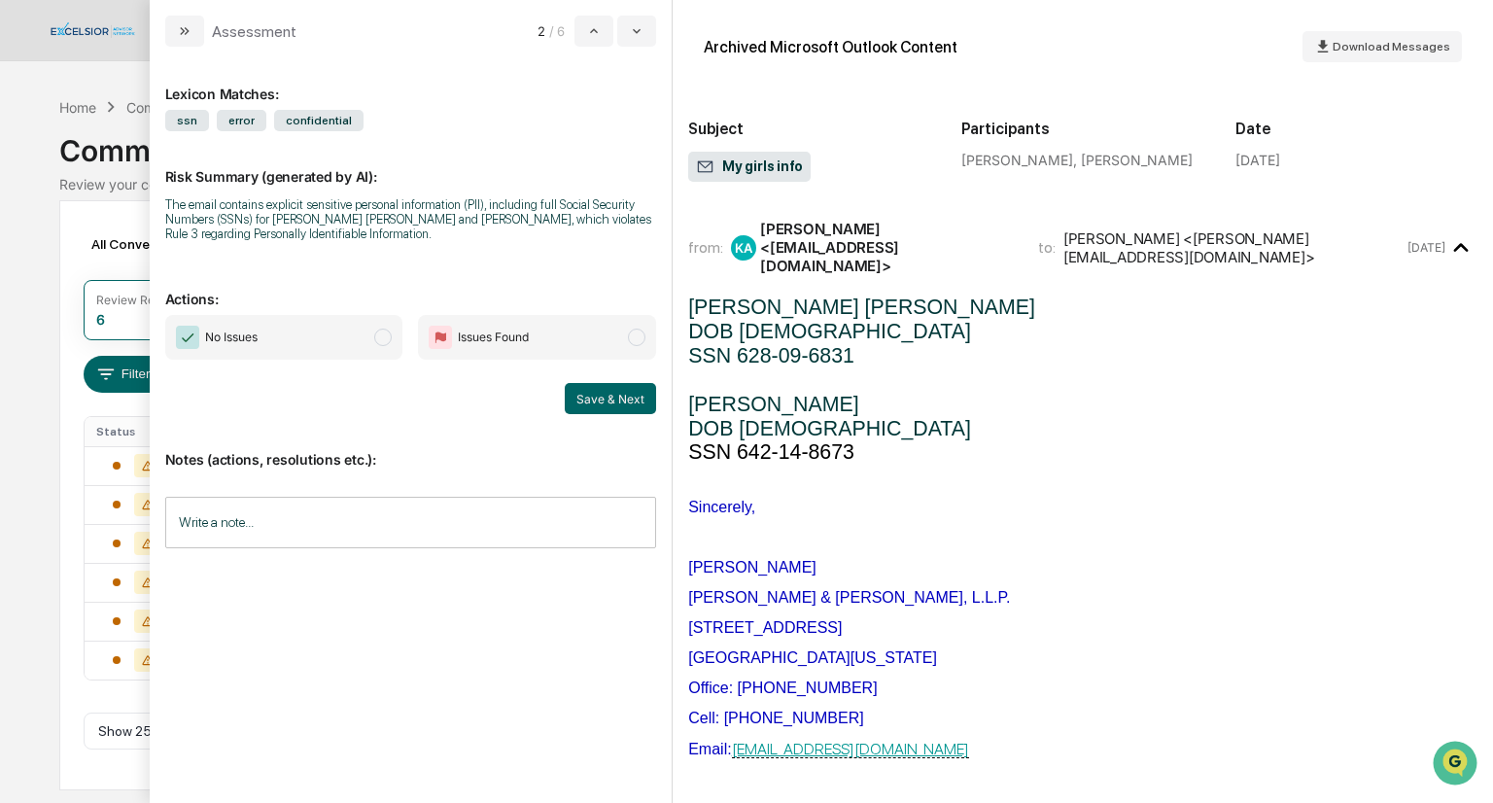
click at [22, 382] on div "Calendar Manage Tasks Reviews Approval Management Company People, Data, Setting…" at bounding box center [746, 401] width 1493 height 803
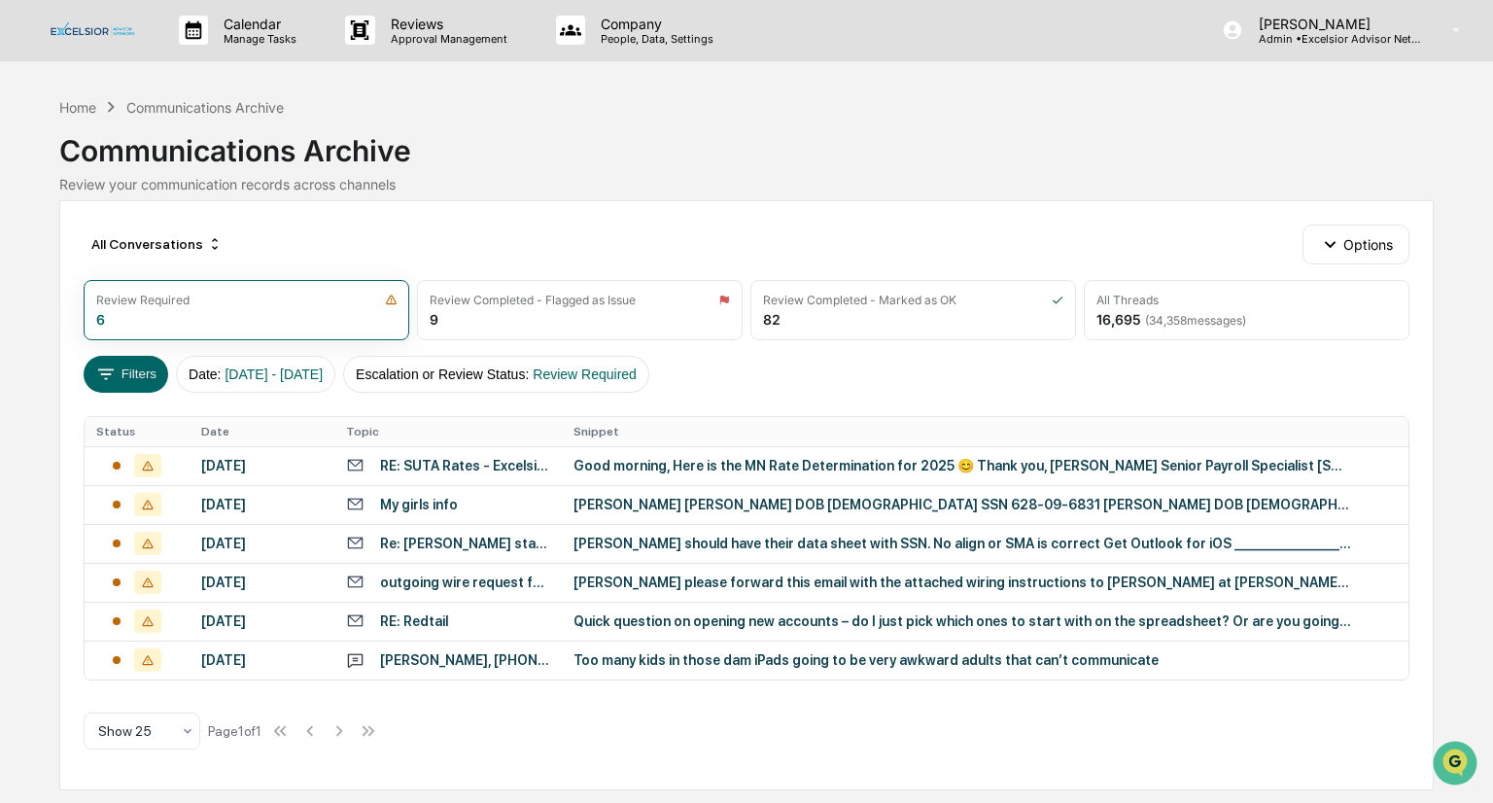
click at [477, 465] on div "RE: SUTA Rates - Excelsior" at bounding box center [465, 466] width 170 height 16
